Goal: Information Seeking & Learning: Learn about a topic

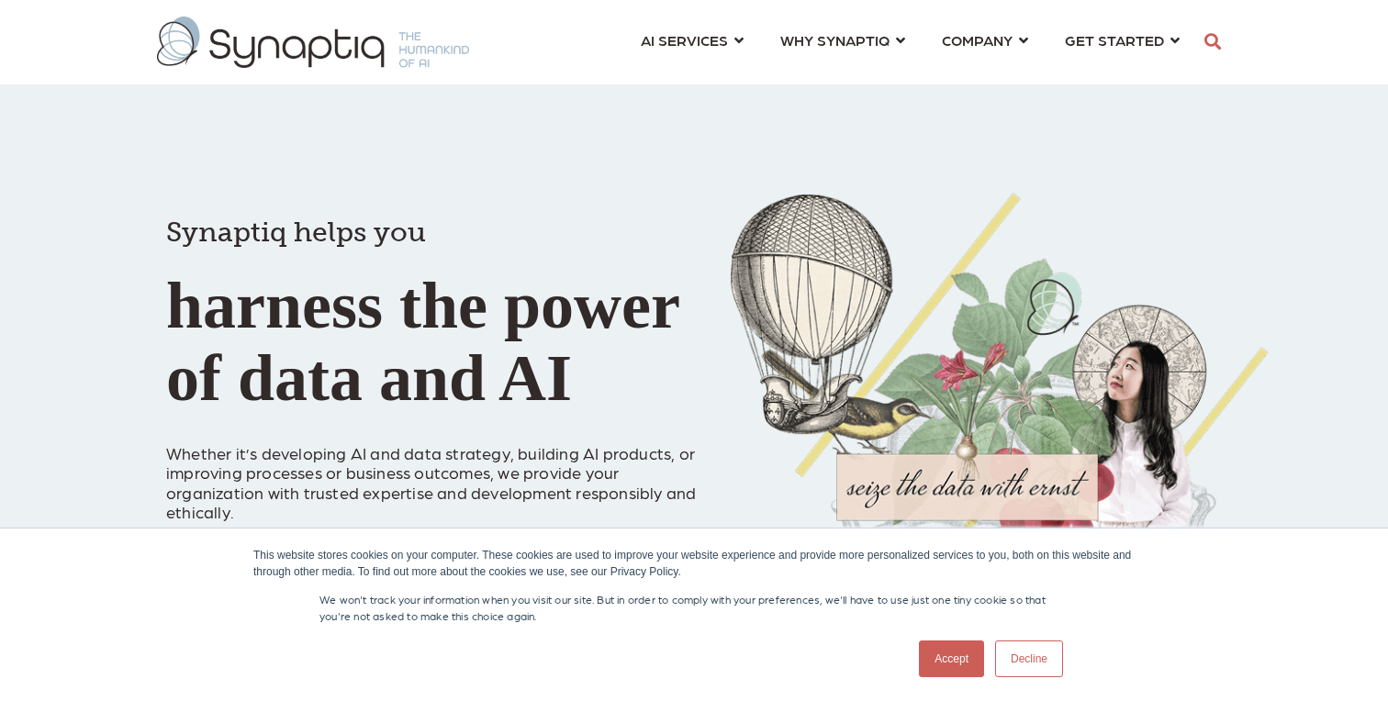
scroll to position [0, 8]
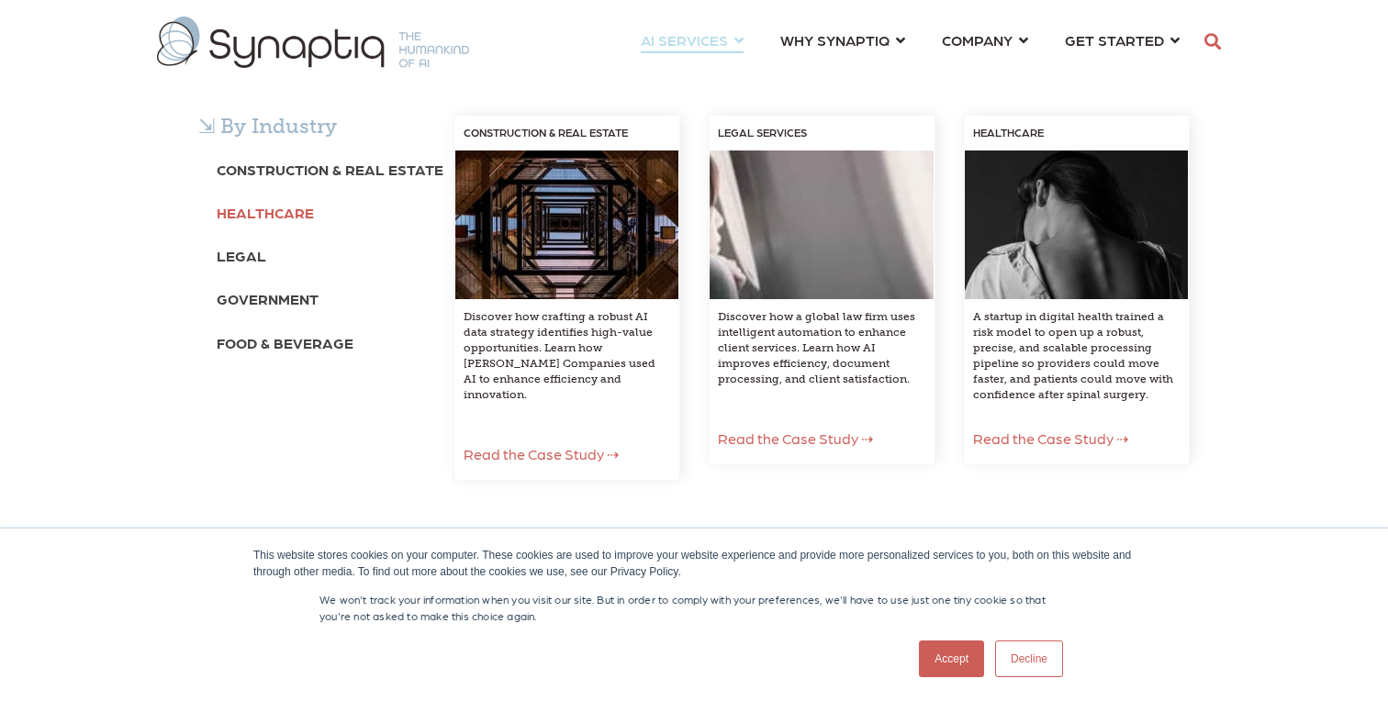
click at [265, 218] on b "Healthcare" at bounding box center [265, 212] width 97 height 17
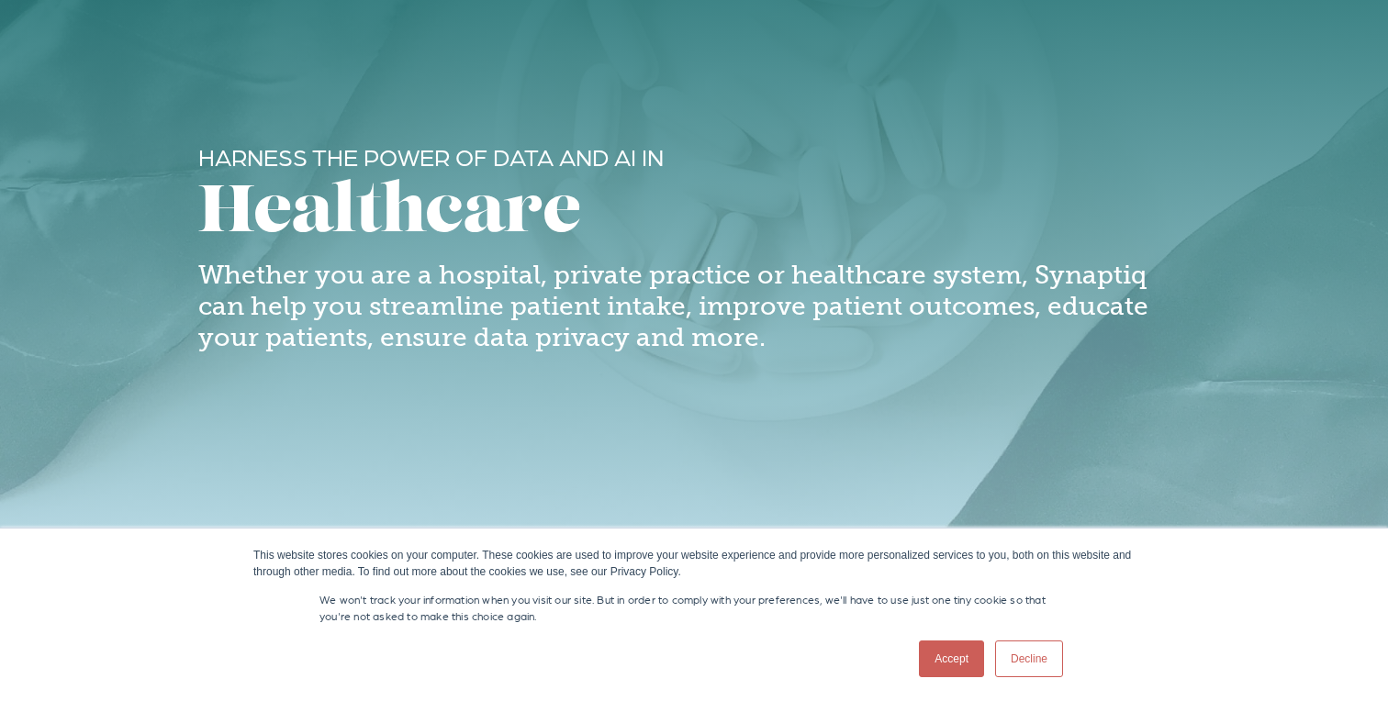
scroll to position [98, 0]
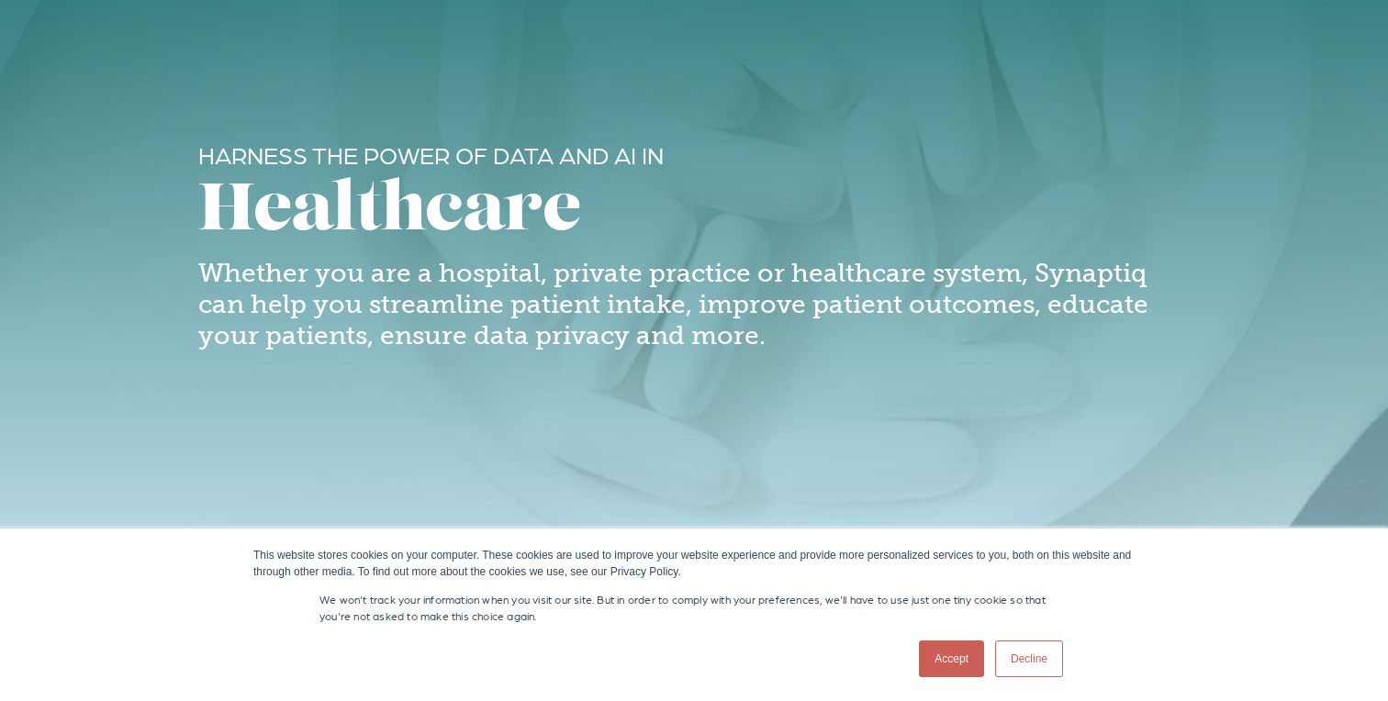
click at [953, 658] on link "Accept" at bounding box center [951, 659] width 65 height 37
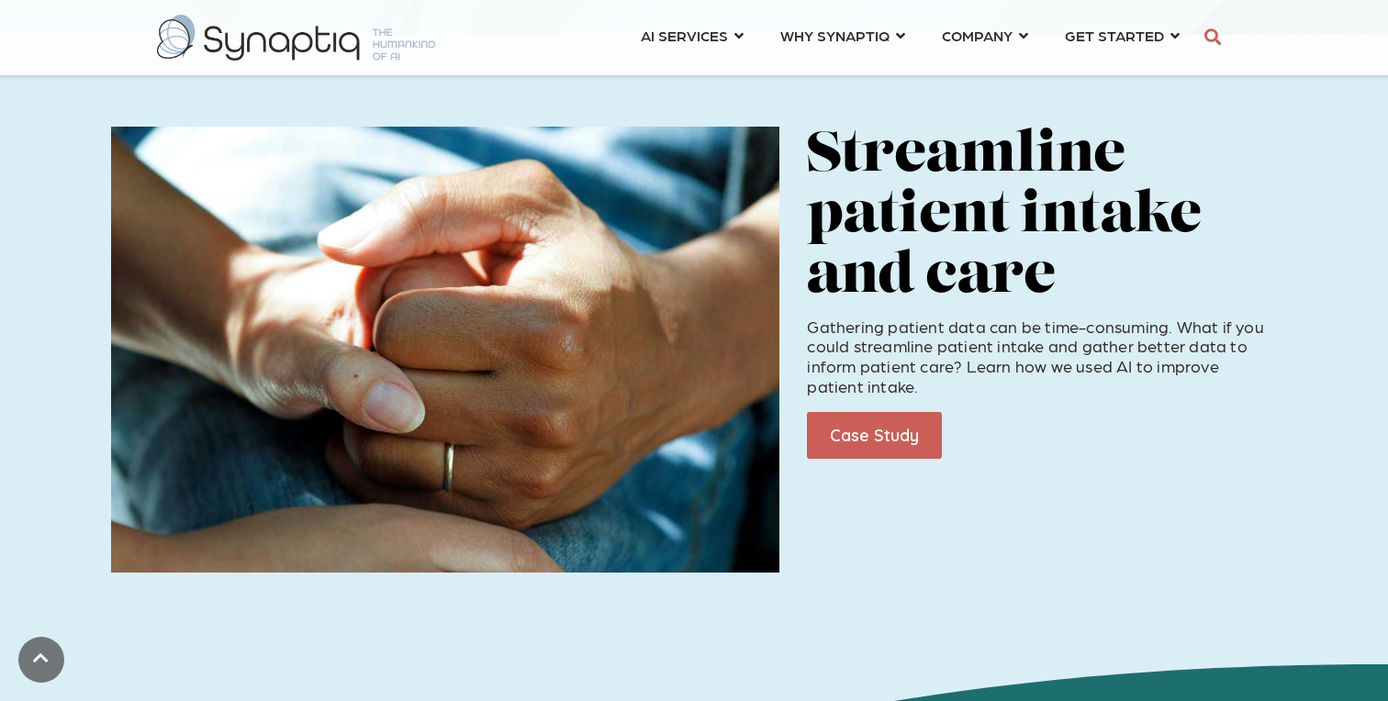
scroll to position [673, 0]
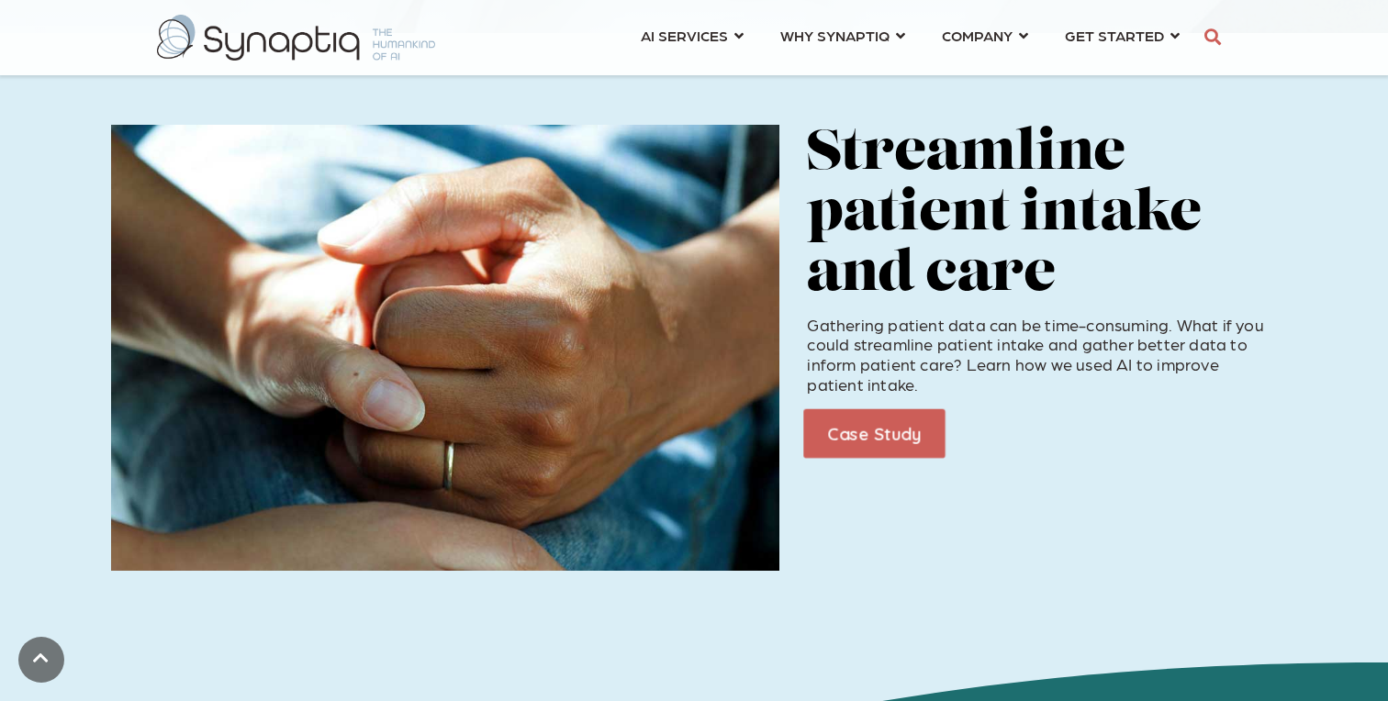
click at [875, 439] on link "Case Study" at bounding box center [874, 434] width 141 height 50
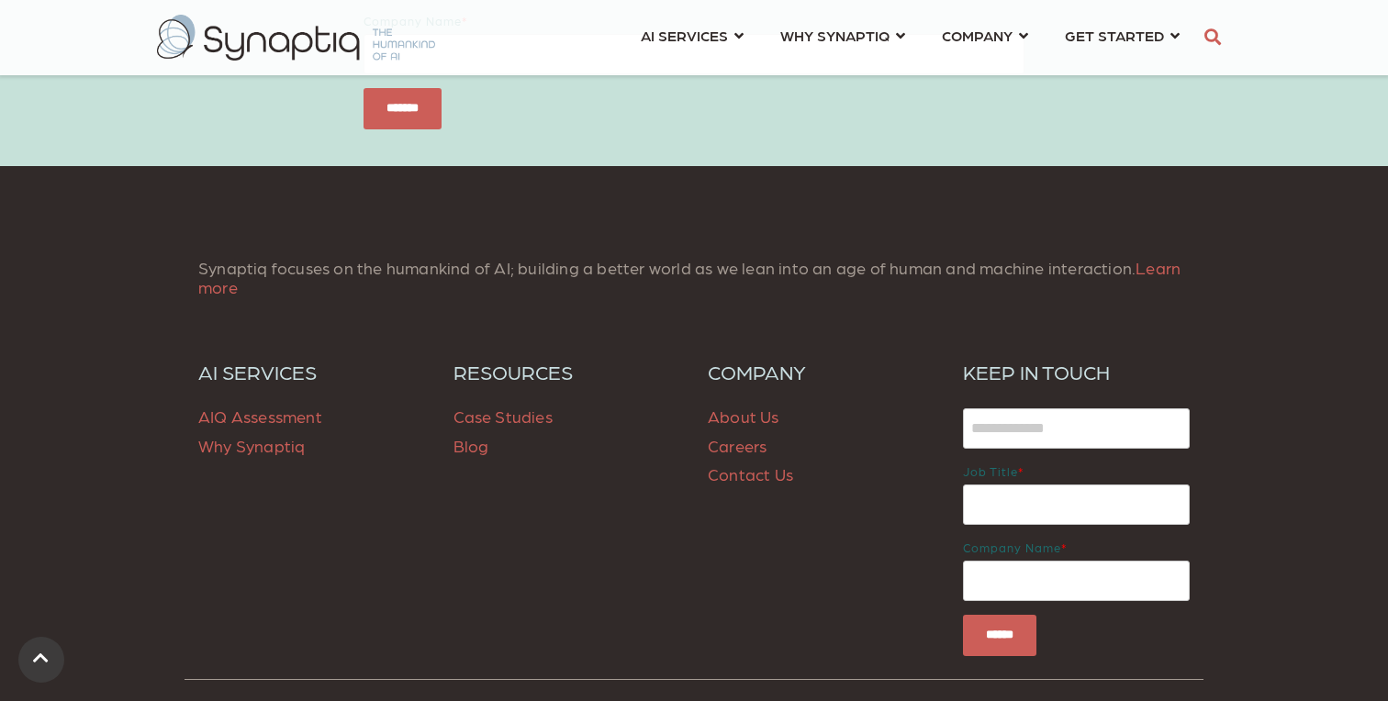
scroll to position [4355, 0]
